Goal: Obtain resource: Download file/media

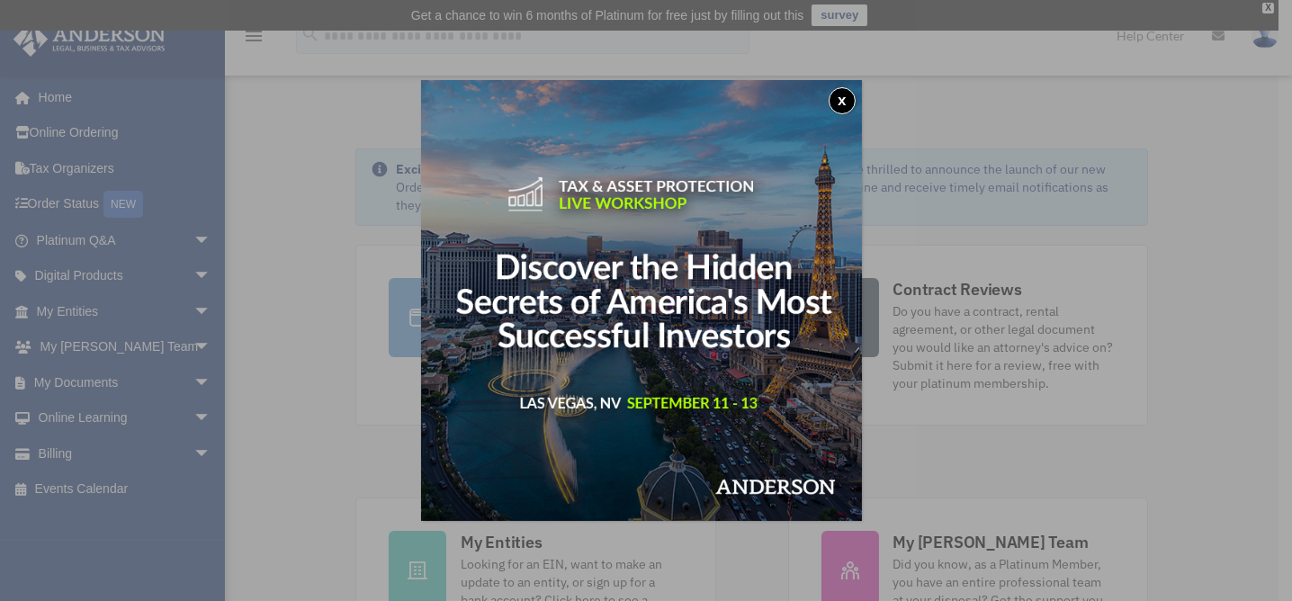
click at [83, 379] on div "x" at bounding box center [646, 300] width 1292 height 601
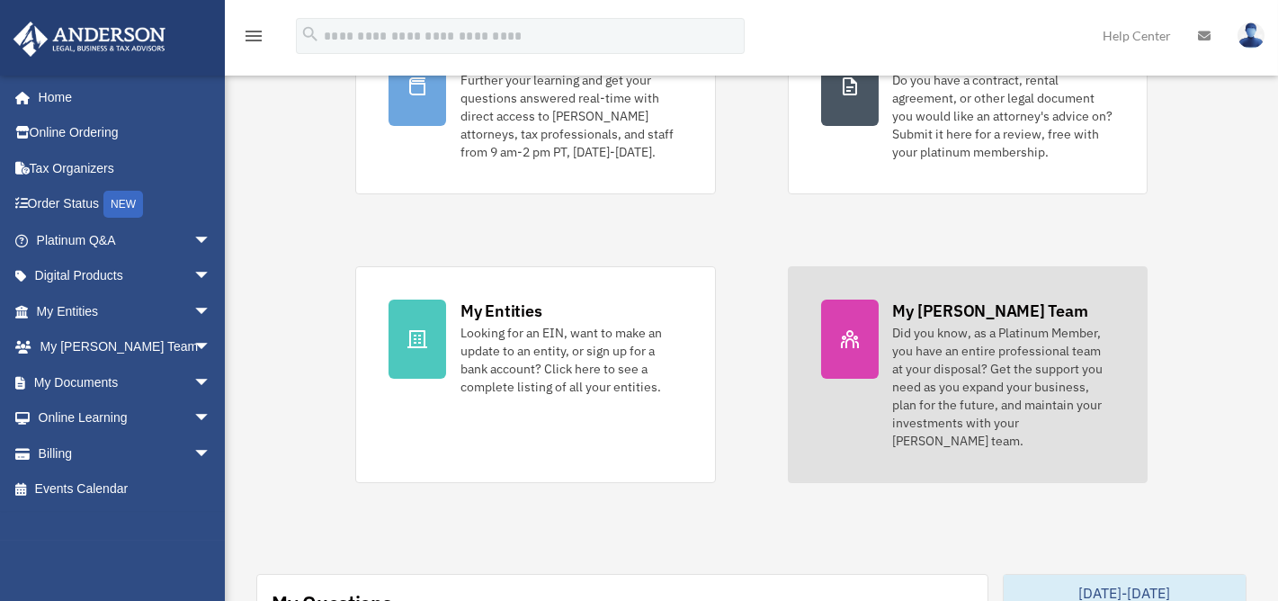
scroll to position [360, 0]
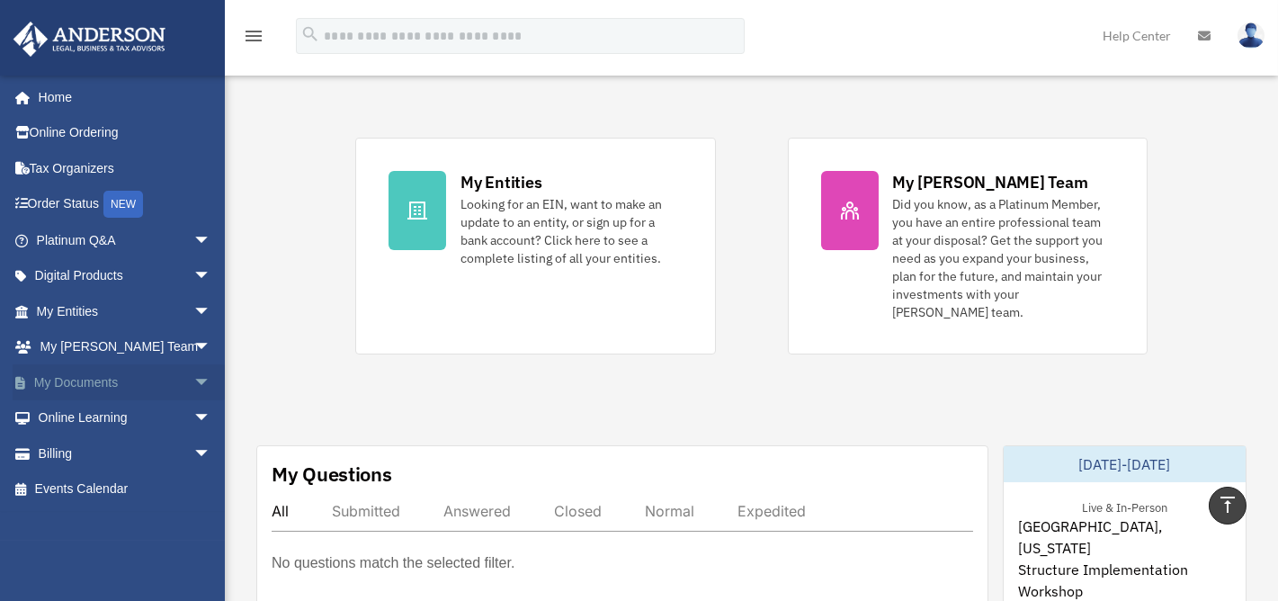
click at [193, 372] on span "arrow_drop_down" at bounding box center [211, 382] width 36 height 37
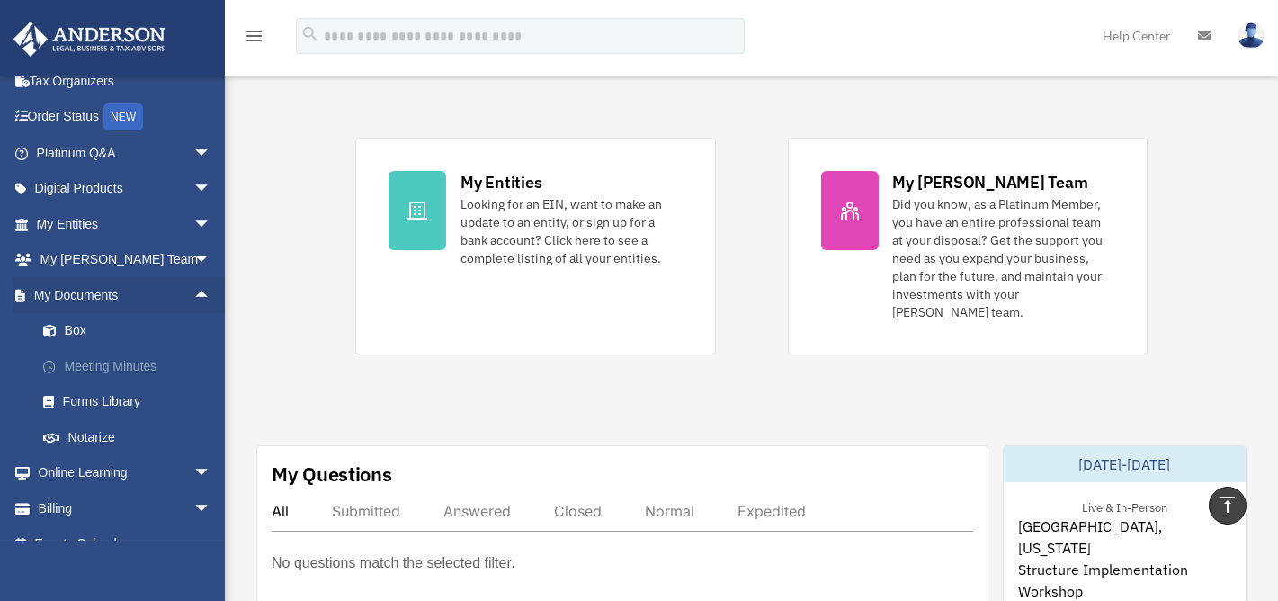
scroll to position [112, 0]
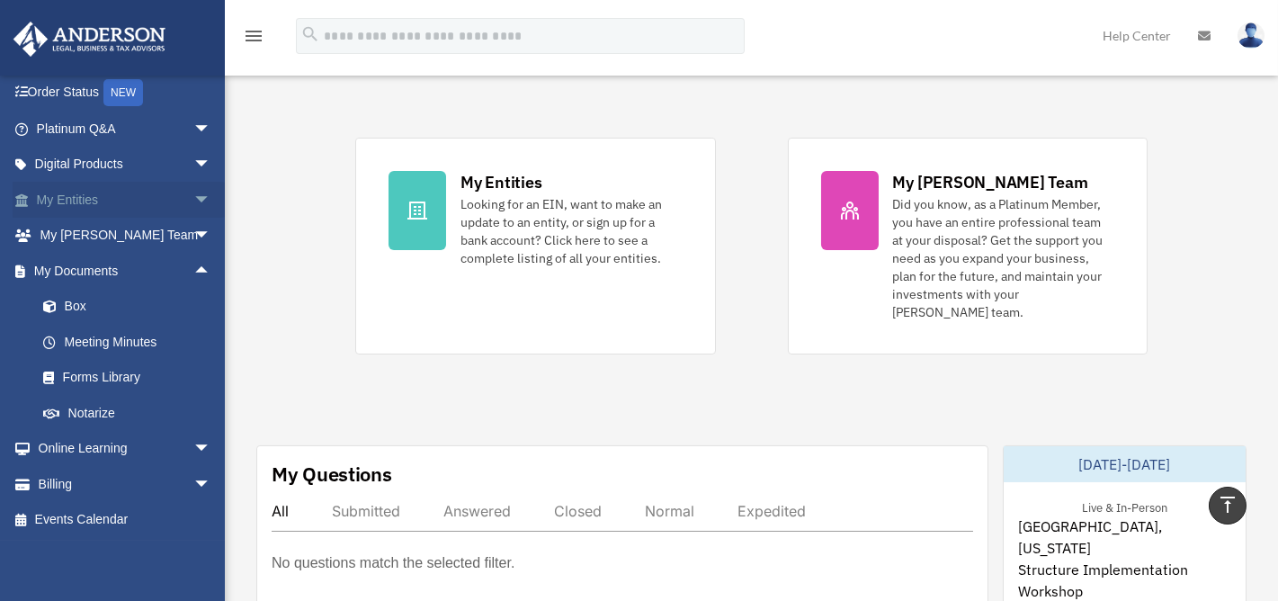
click at [193, 195] on span "arrow_drop_down" at bounding box center [211, 200] width 36 height 37
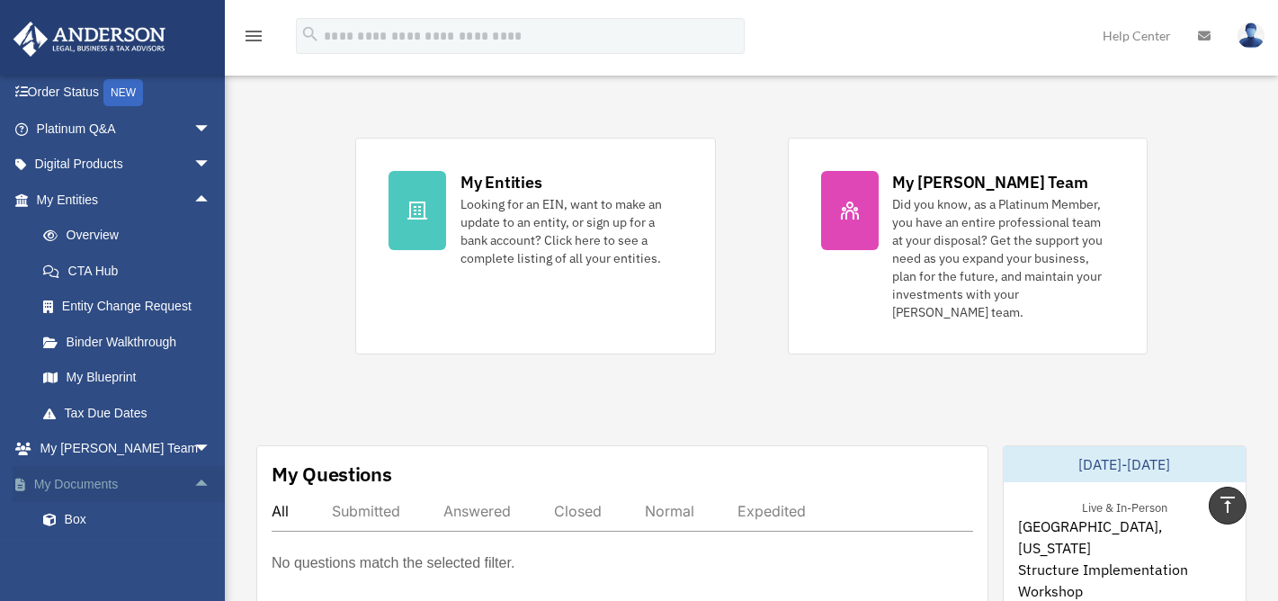
click at [193, 474] on span "arrow_drop_up" at bounding box center [211, 484] width 36 height 37
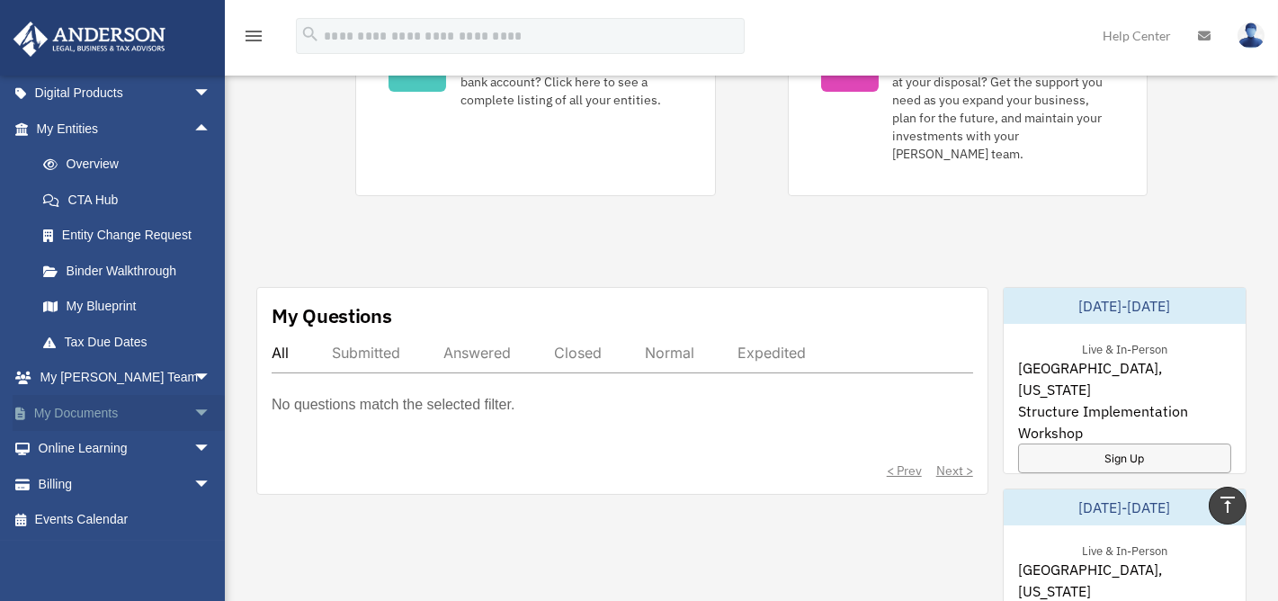
scroll to position [540, 0]
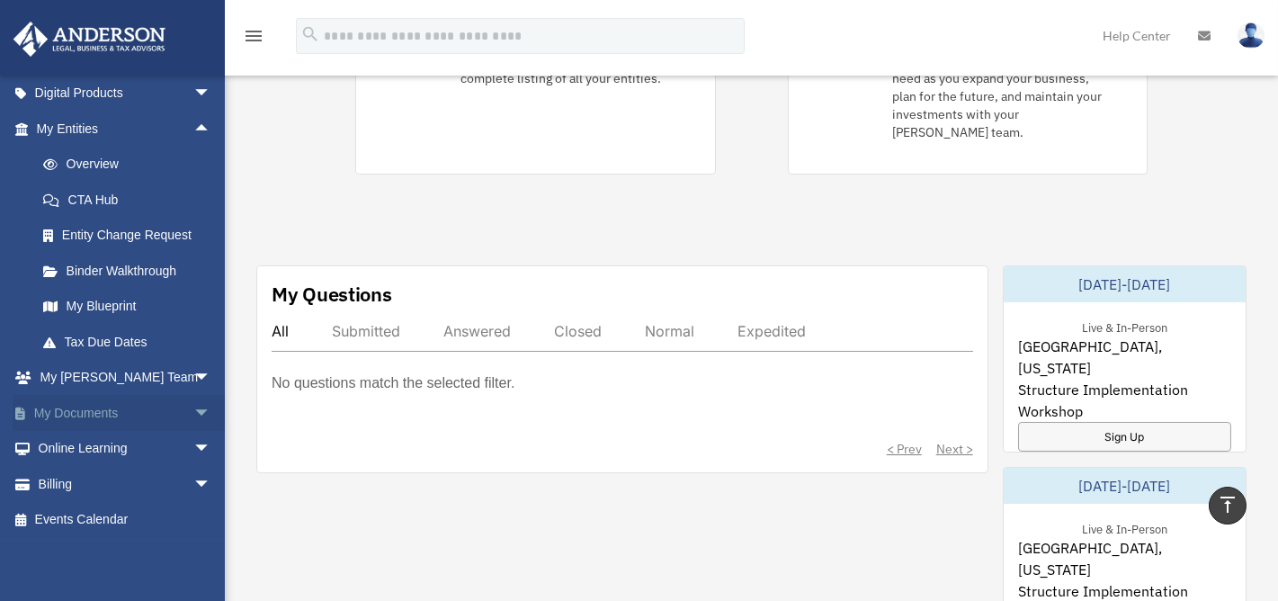
click at [193, 407] on span "arrow_drop_down" at bounding box center [211, 413] width 36 height 37
click at [76, 444] on link "Box" at bounding box center [131, 449] width 213 height 36
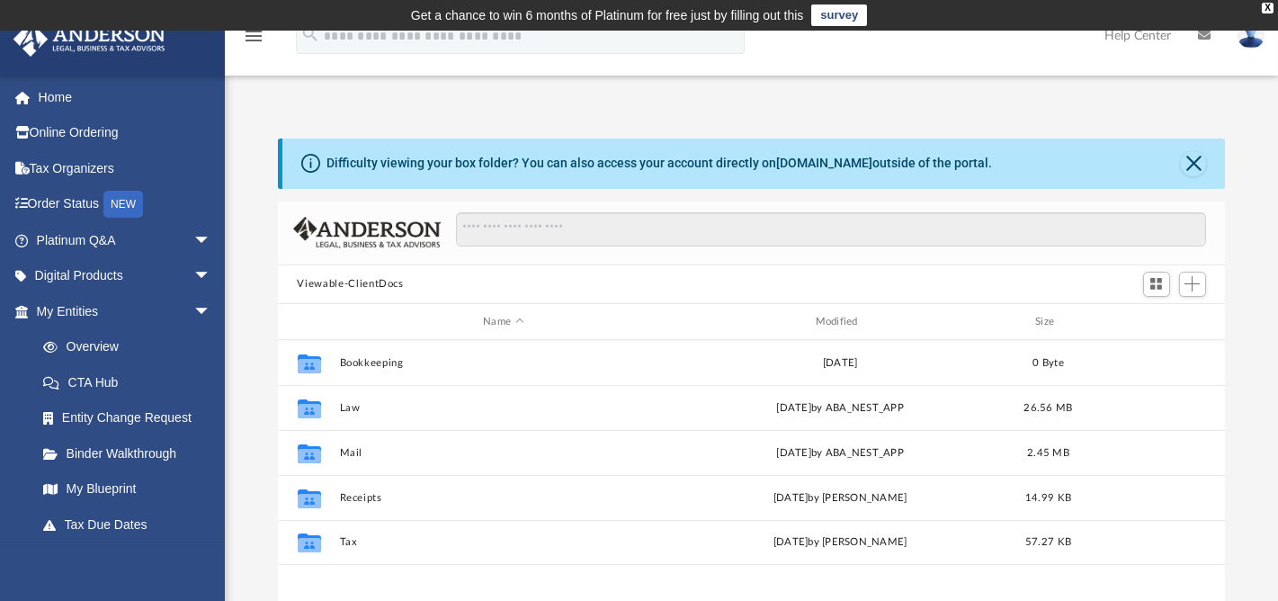
scroll to position [395, 935]
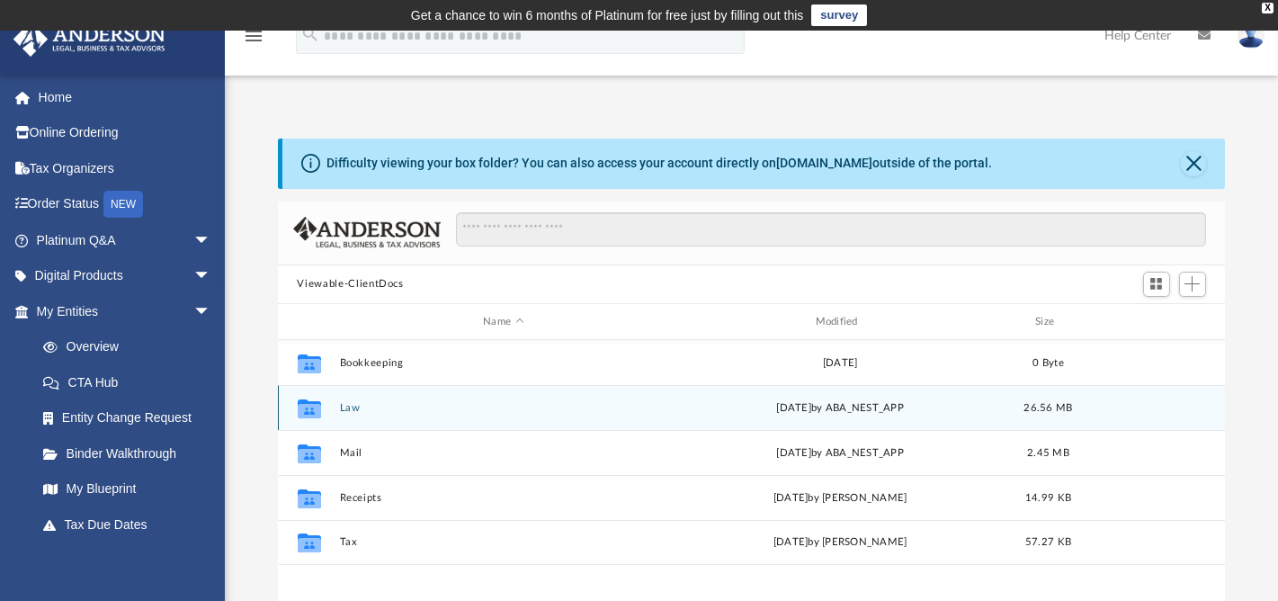
click at [353, 403] on button "Law" at bounding box center [503, 408] width 328 height 12
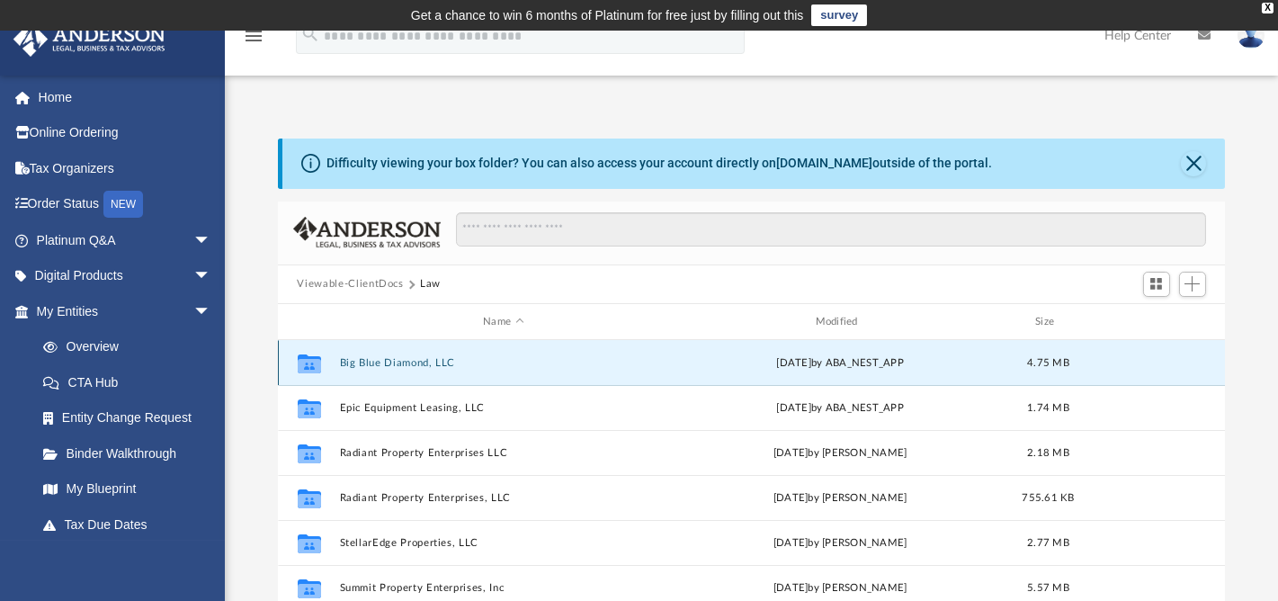
click at [402, 361] on button "Big Blue Diamond, LLC" at bounding box center [503, 363] width 328 height 12
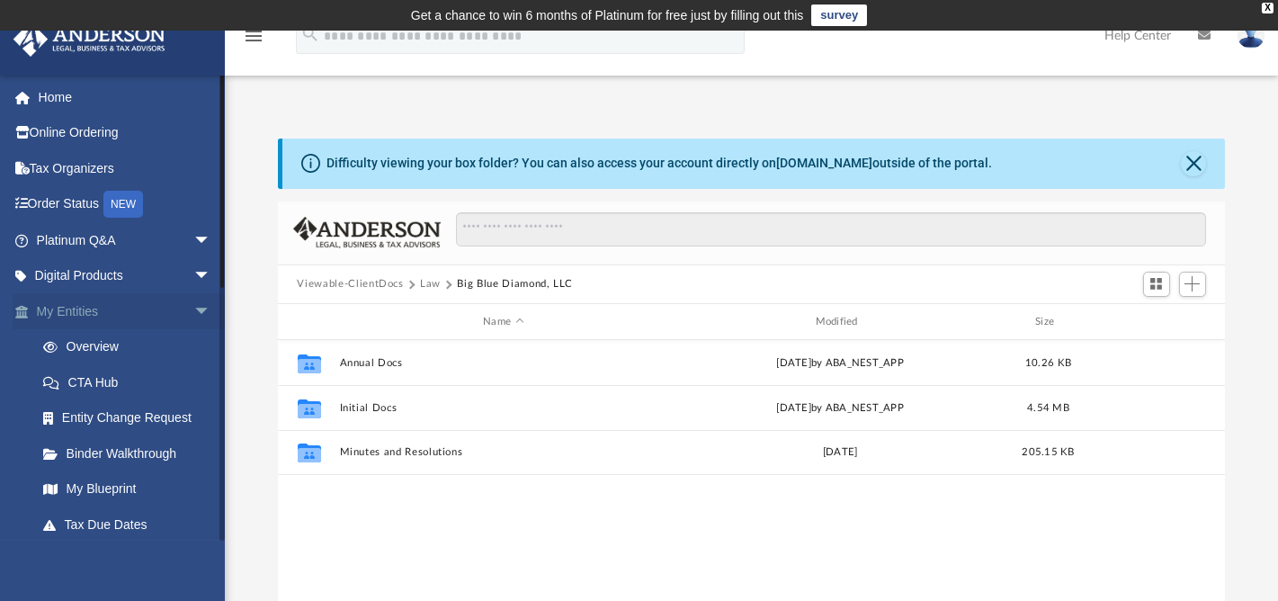
click at [193, 306] on span "arrow_drop_down" at bounding box center [211, 311] width 36 height 37
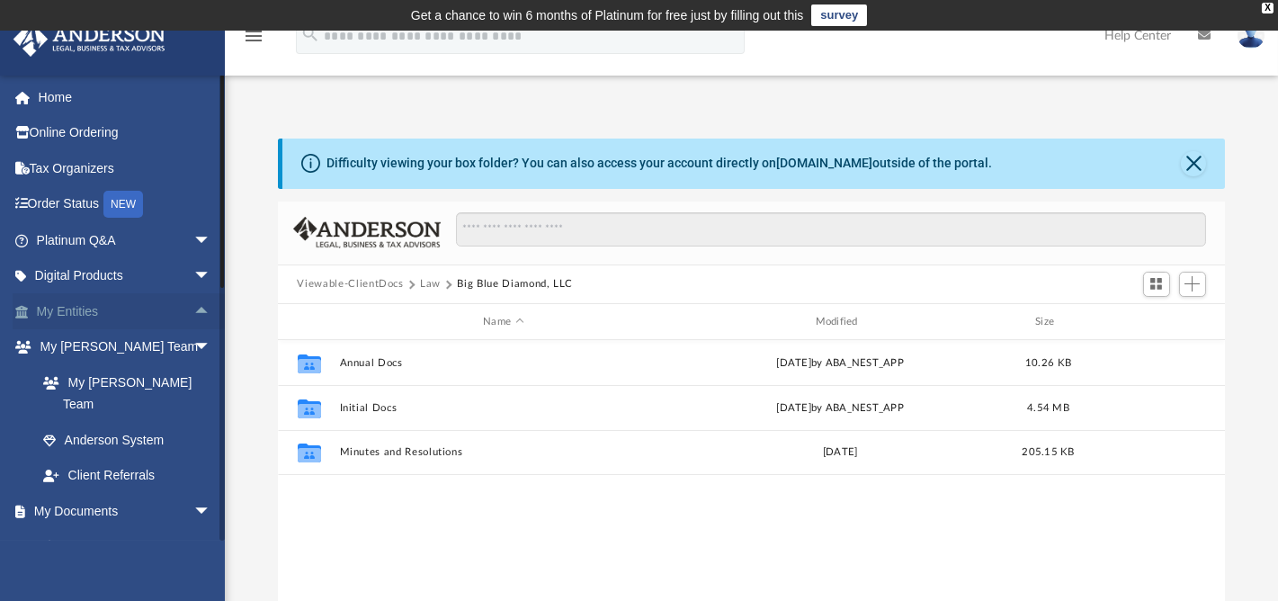
click at [193, 305] on span "arrow_drop_up" at bounding box center [211, 311] width 36 height 37
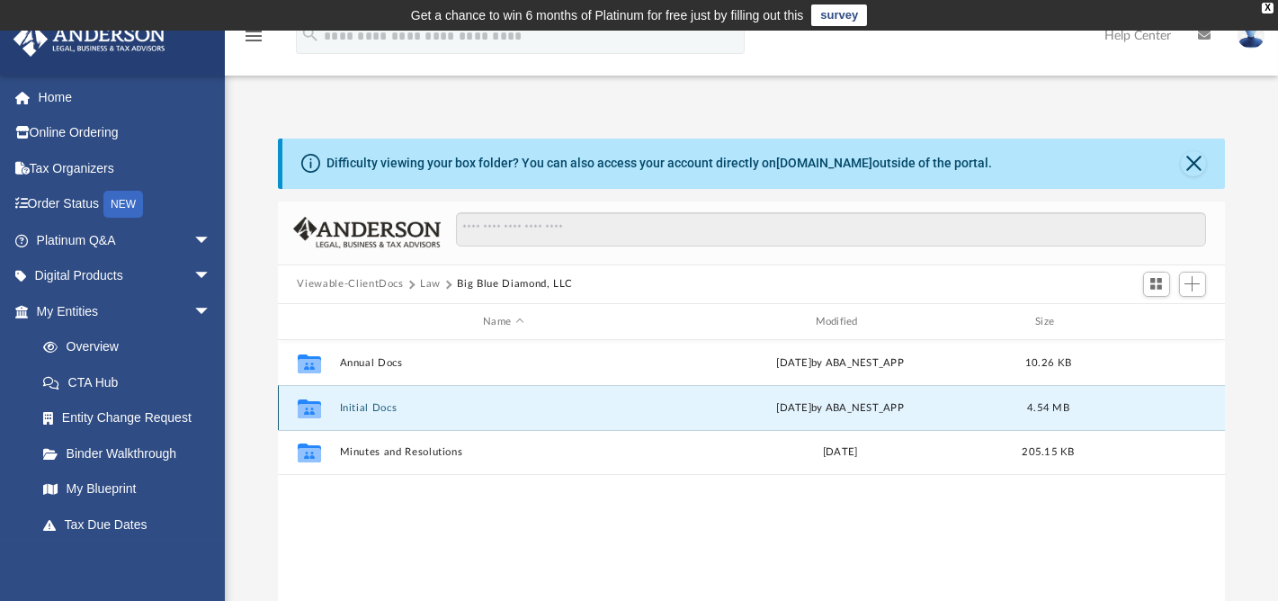
click at [369, 407] on button "Initial Docs" at bounding box center [503, 408] width 328 height 12
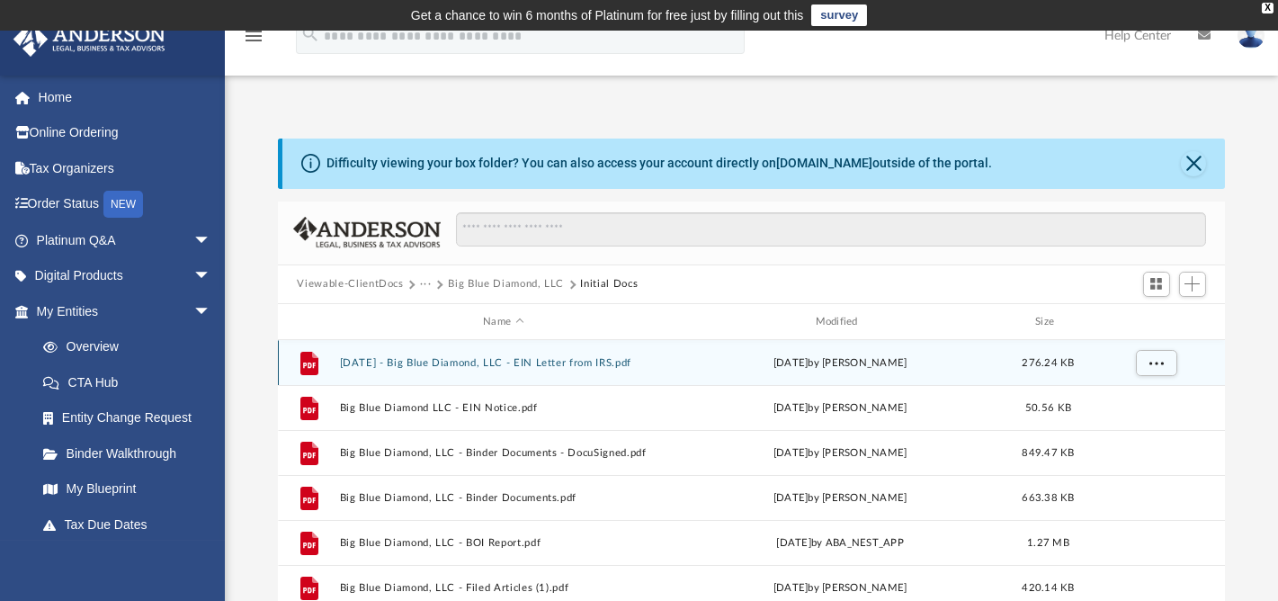
scroll to position [180, 0]
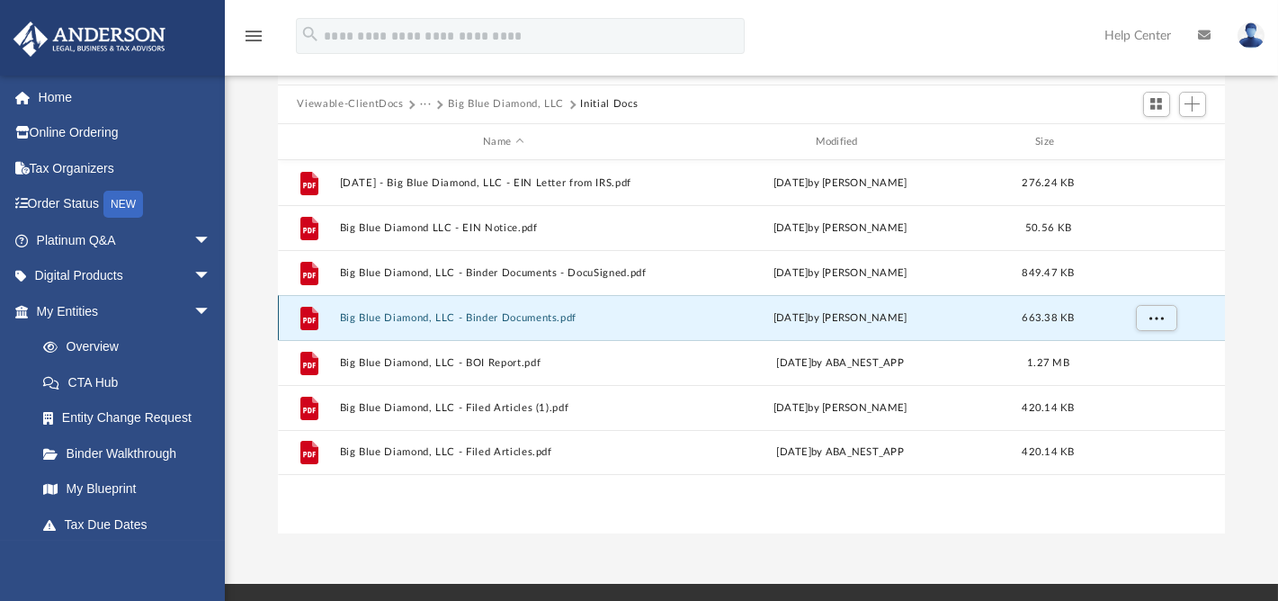
click at [533, 314] on button "Big Blue Diamond, LLC - Binder Documents.pdf" at bounding box center [503, 318] width 328 height 12
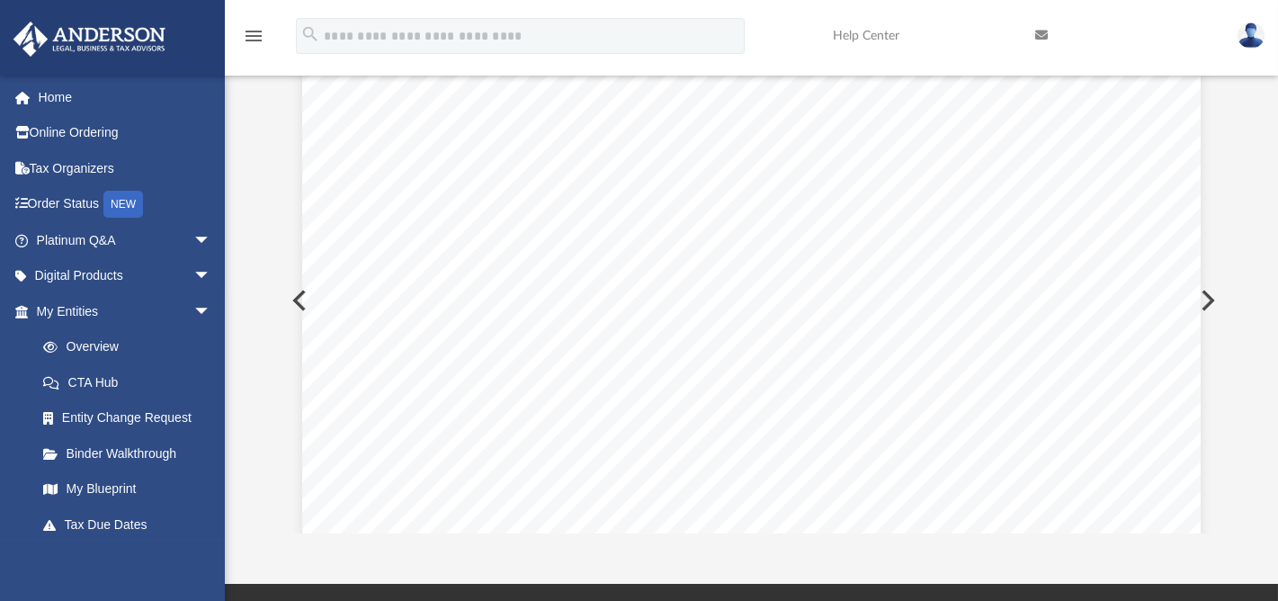
scroll to position [1439, 0]
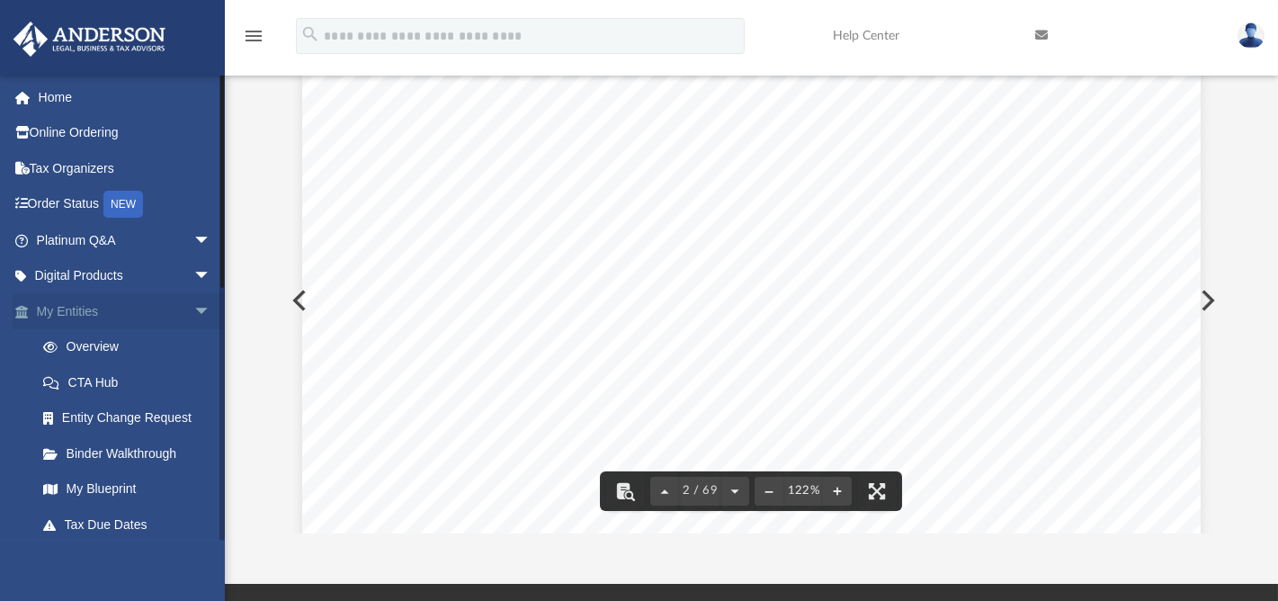
click at [90, 305] on link "My Entities arrow_drop_down" at bounding box center [126, 311] width 226 height 36
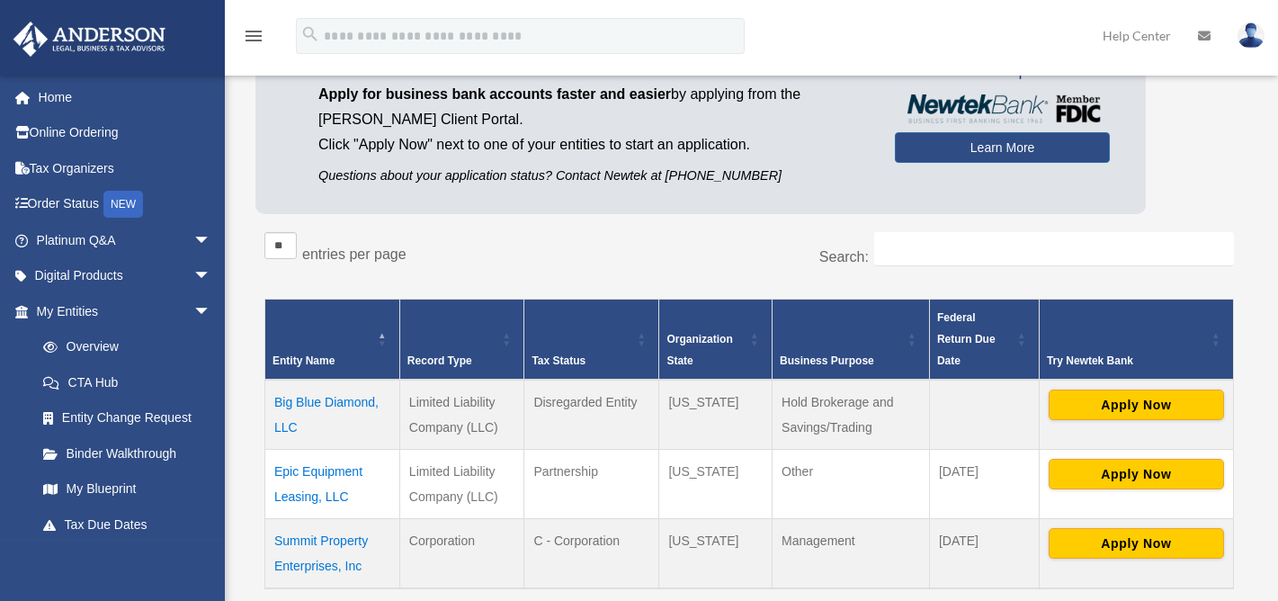
scroll to position [360, 0]
